Goal: Information Seeking & Learning: Learn about a topic

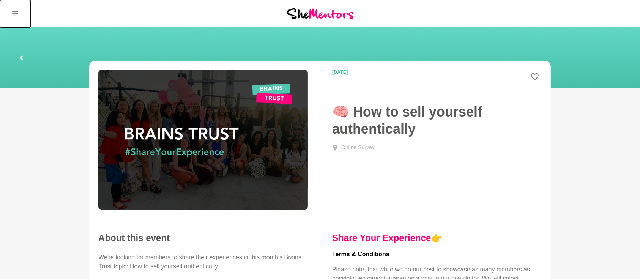
click at [16, 16] on icon at bounding box center [15, 14] width 6 height 6
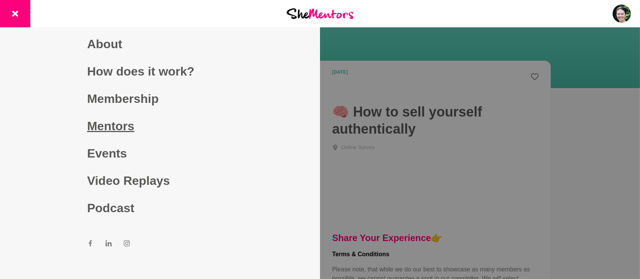
click at [99, 127] on link "Mentors" at bounding box center [160, 125] width 146 height 27
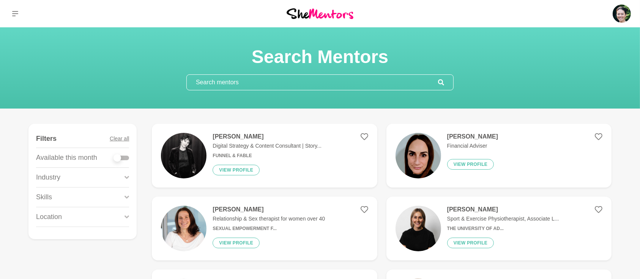
click at [287, 80] on input "text" at bounding box center [312, 82] width 251 height 15
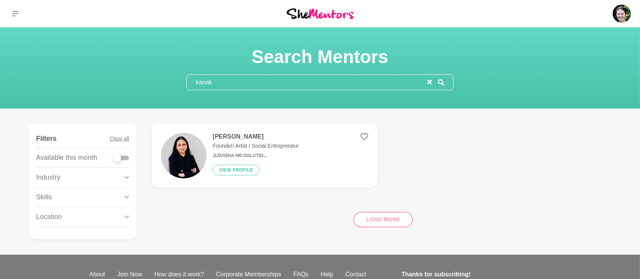
type input "kanak"
click at [225, 138] on h4 "[PERSON_NAME]" at bounding box center [255, 137] width 86 height 8
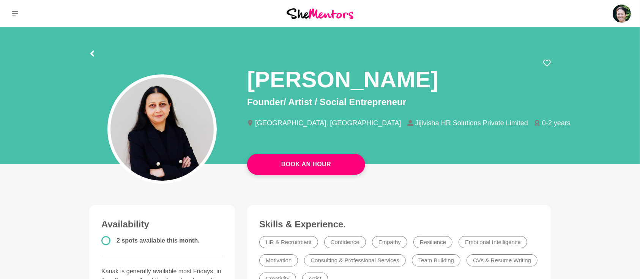
click at [88, 55] on section "[PERSON_NAME] Founder/ Artist / Social Entrepreneur [GEOGRAPHIC_DATA], [GEOGRAP…" at bounding box center [320, 97] width 486 height 141
click at [89, 55] on icon at bounding box center [92, 53] width 6 height 6
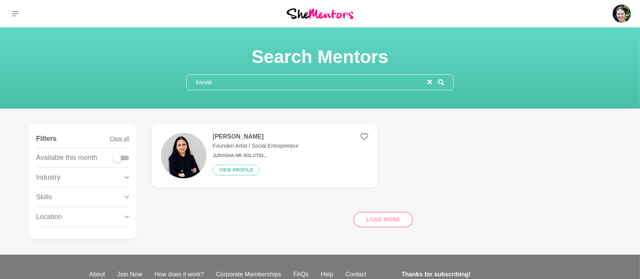
drag, startPoint x: 223, startPoint y: 87, endPoint x: 128, endPoint y: 84, distance: 94.9
click at [129, 85] on div "Search Mentors kanak" at bounding box center [319, 68] width 621 height 45
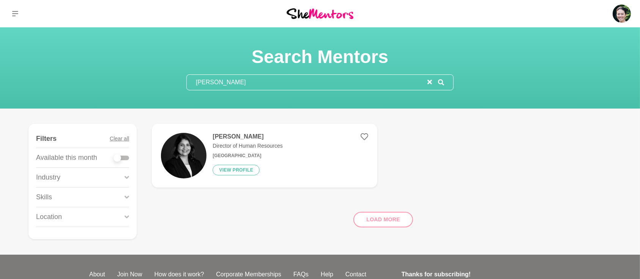
type input "[PERSON_NAME]"
click at [222, 137] on h4 "[PERSON_NAME]" at bounding box center [247, 137] width 70 height 8
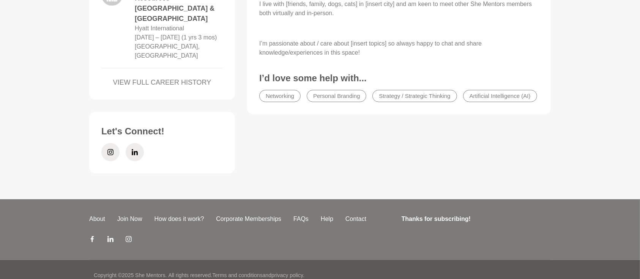
scroll to position [438, 0]
click at [136, 149] on icon at bounding box center [135, 151] width 6 height 6
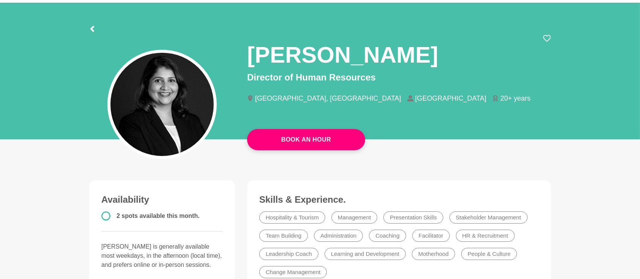
scroll to position [0, 0]
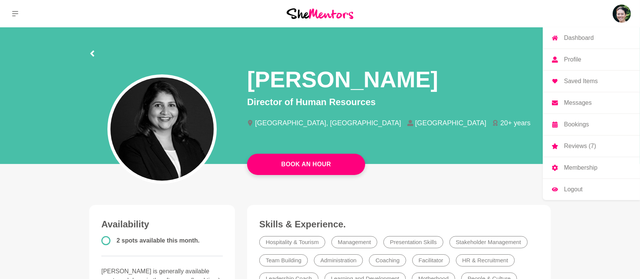
click at [574, 57] on p "Profile" at bounding box center [572, 60] width 17 height 6
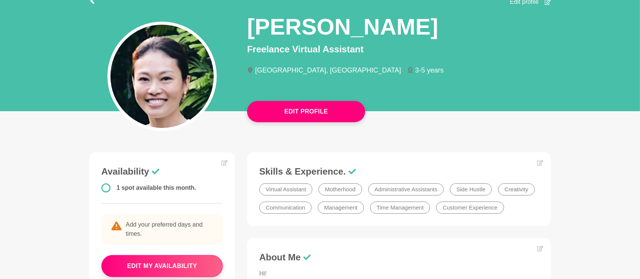
scroll to position [33, 0]
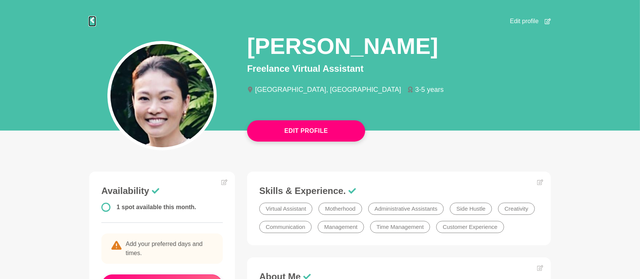
click at [92, 22] on icon at bounding box center [92, 20] width 6 height 6
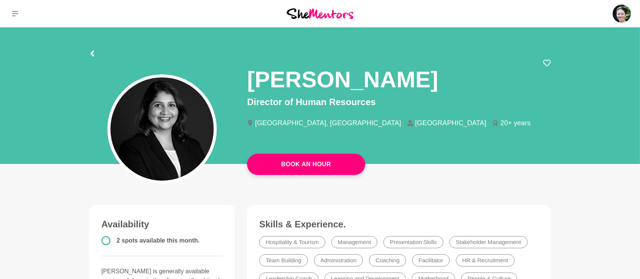
click at [91, 50] on div at bounding box center [92, 53] width 6 height 14
click at [91, 53] on icon at bounding box center [92, 53] width 4 height 6
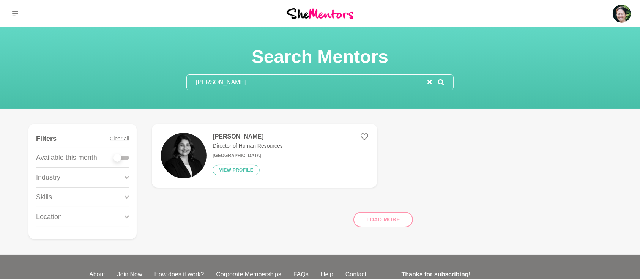
click at [429, 80] on icon "reset" at bounding box center [429, 82] width 5 height 5
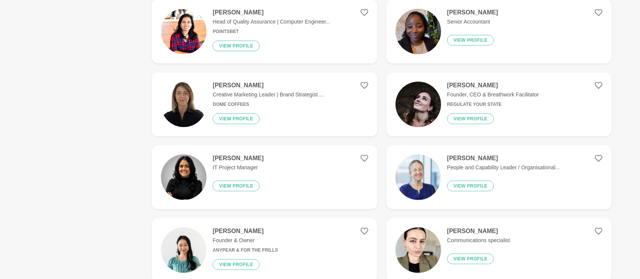
scroll to position [472, 0]
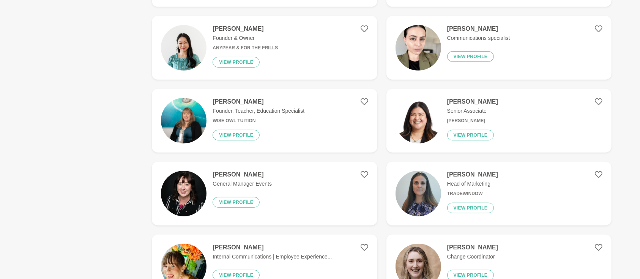
click at [455, 101] on h4 "[PERSON_NAME]" at bounding box center [472, 102] width 51 height 8
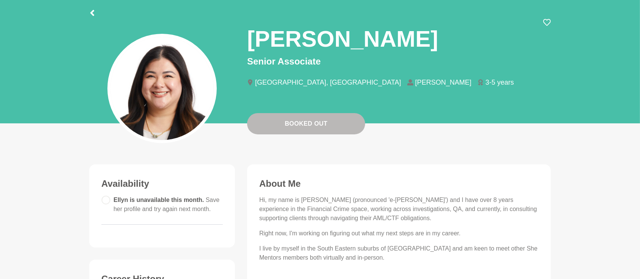
scroll to position [135, 0]
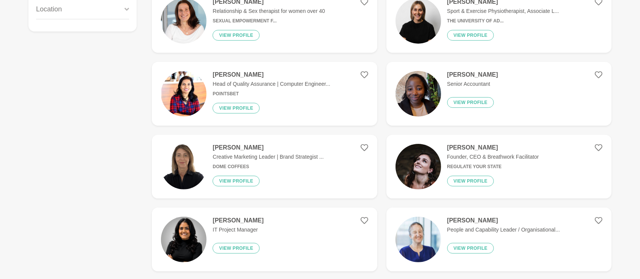
scroll to position [304, 0]
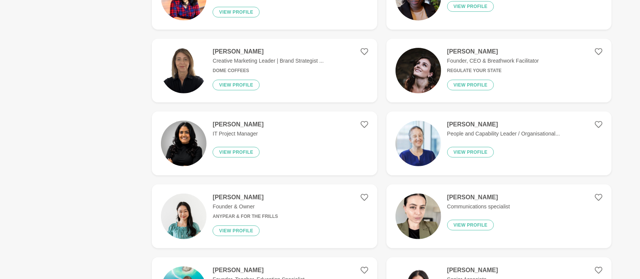
click at [458, 50] on h4 "[PERSON_NAME]" at bounding box center [493, 52] width 92 height 8
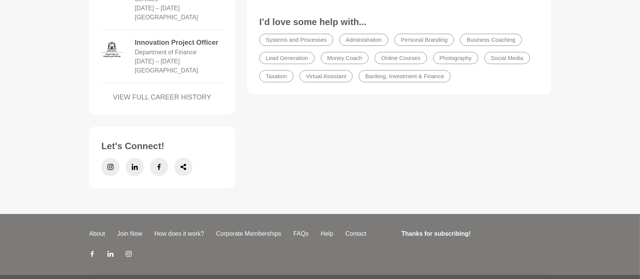
scroll to position [596, 0]
